Goal: Information Seeking & Learning: Learn about a topic

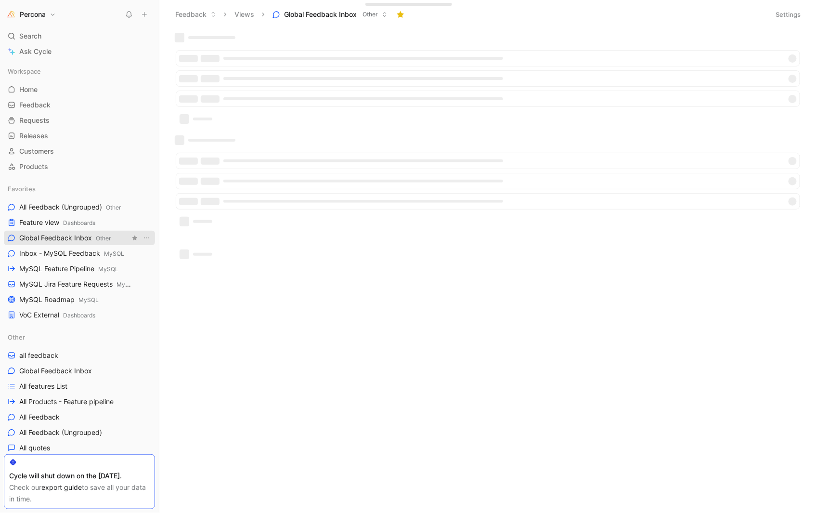
click at [66, 237] on span "Global Feedback Inbox Other" at bounding box center [64, 238] width 91 height 10
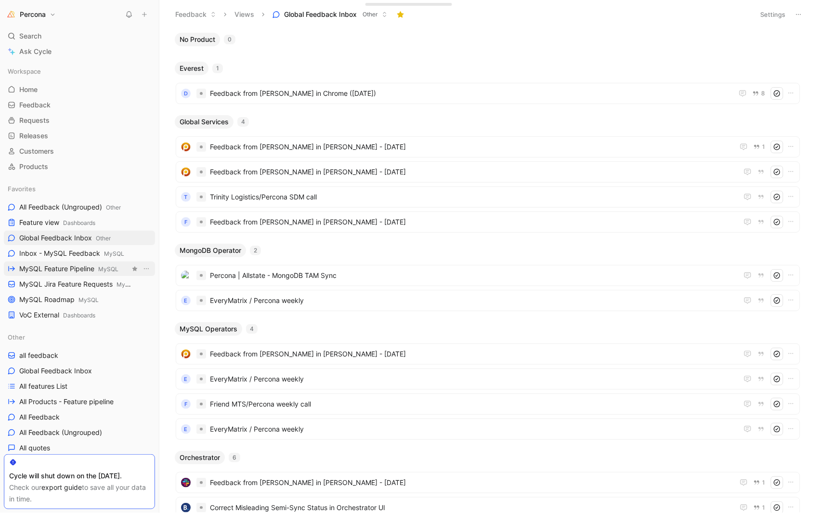
click at [75, 262] on link "MySQL Feature Pipeline MySQL" at bounding box center [79, 268] width 151 height 14
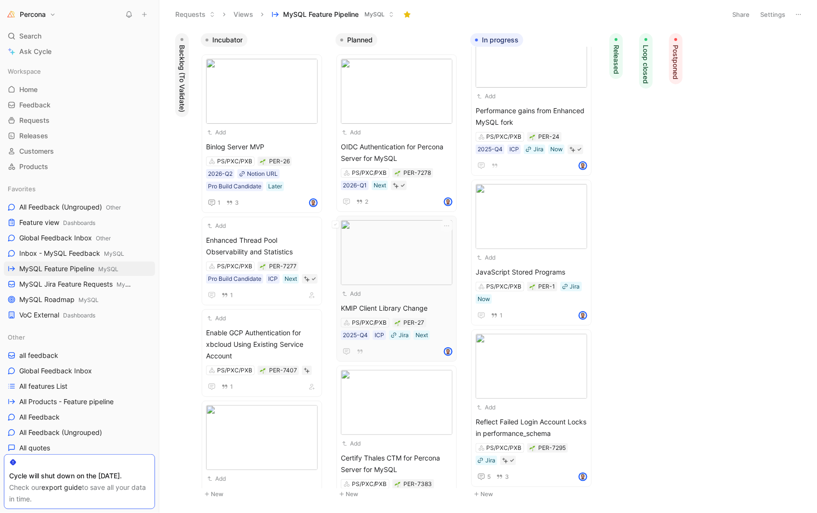
scroll to position [110, 0]
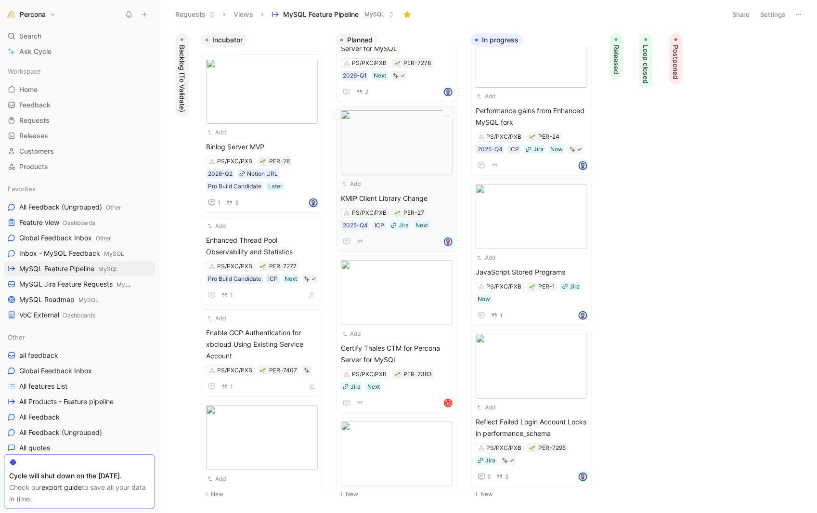
click at [368, 190] on div "Add KMIP Client Library Change PS/PXC/PXB PER-27 2025-Q4 ICP Jira Next" at bounding box center [397, 178] width 112 height 137
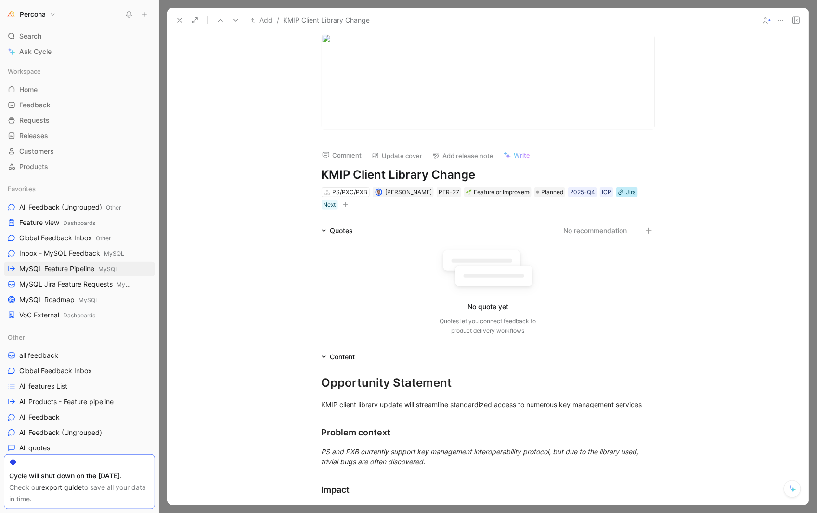
click at [626, 192] on div "Jira" at bounding box center [631, 192] width 10 height 10
click at [551, 173] on button "Open" at bounding box center [553, 173] width 35 height 13
click at [180, 20] on icon at bounding box center [180, 20] width 8 height 8
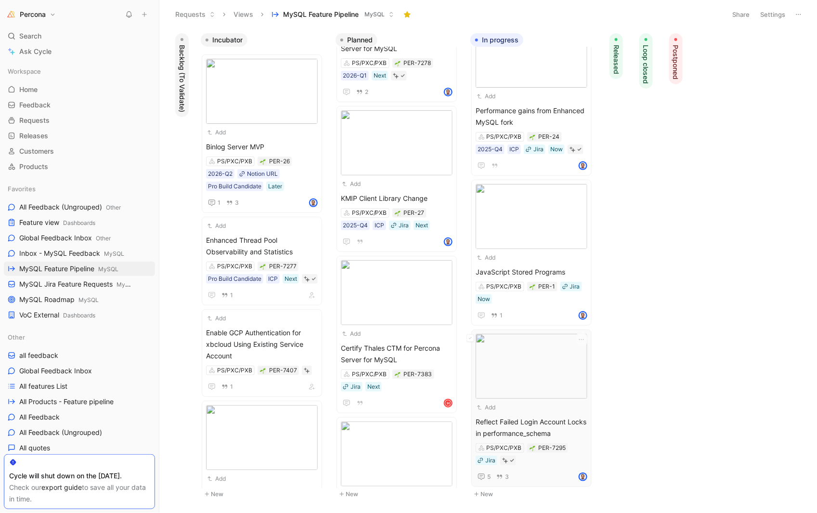
click at [526, 418] on span "Reflect Failed Login Account Locks in performance_schema" at bounding box center [531, 427] width 112 height 23
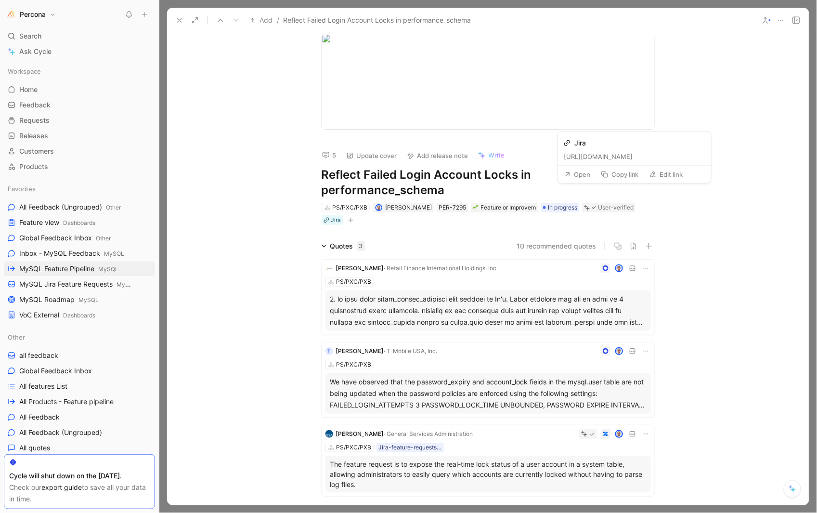
click at [585, 176] on button "Open" at bounding box center [577, 173] width 35 height 13
